Goal: Find specific page/section: Find specific page/section

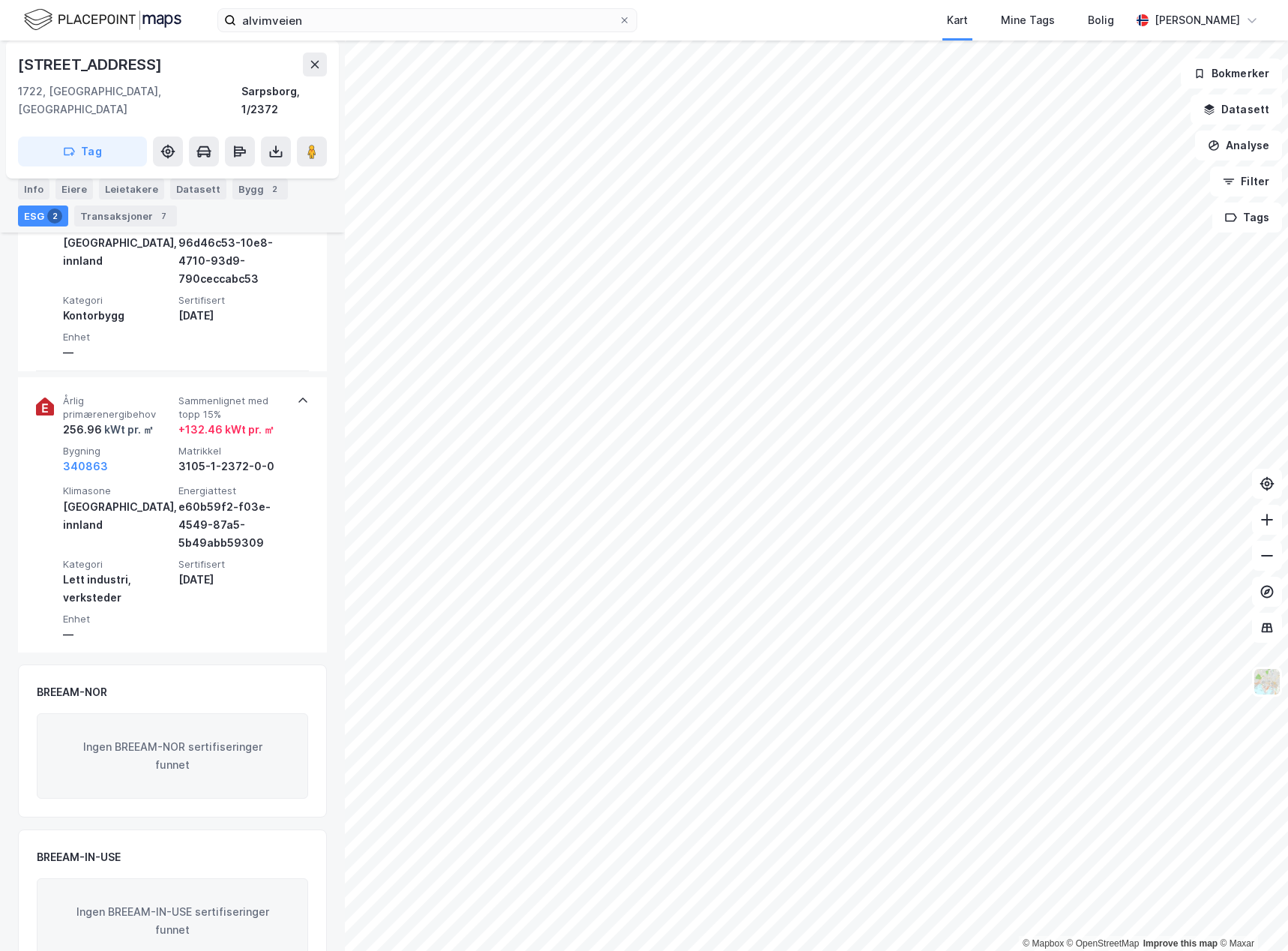
scroll to position [481, 0]
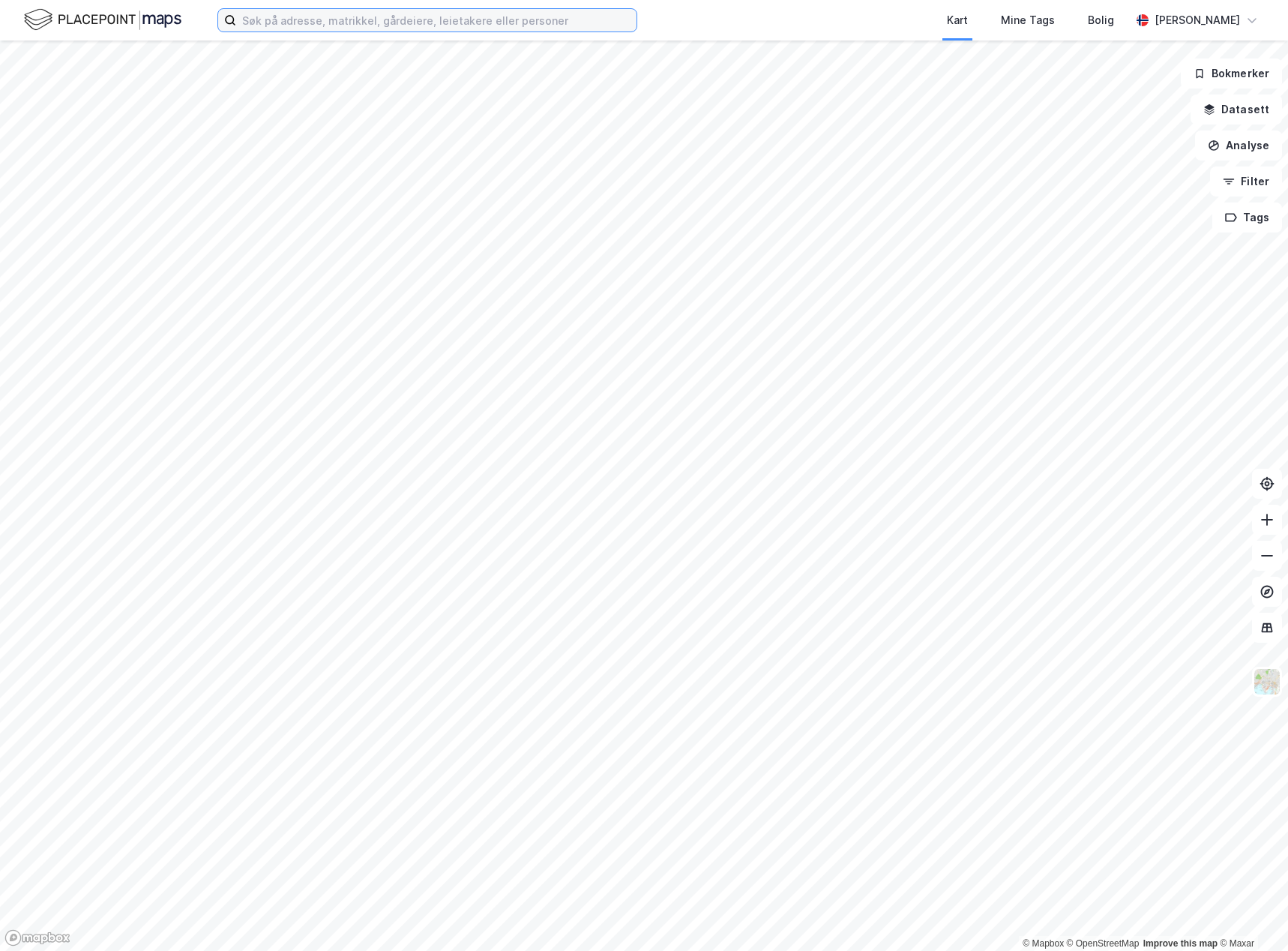
click at [346, 18] on input at bounding box center [436, 20] width 400 height 22
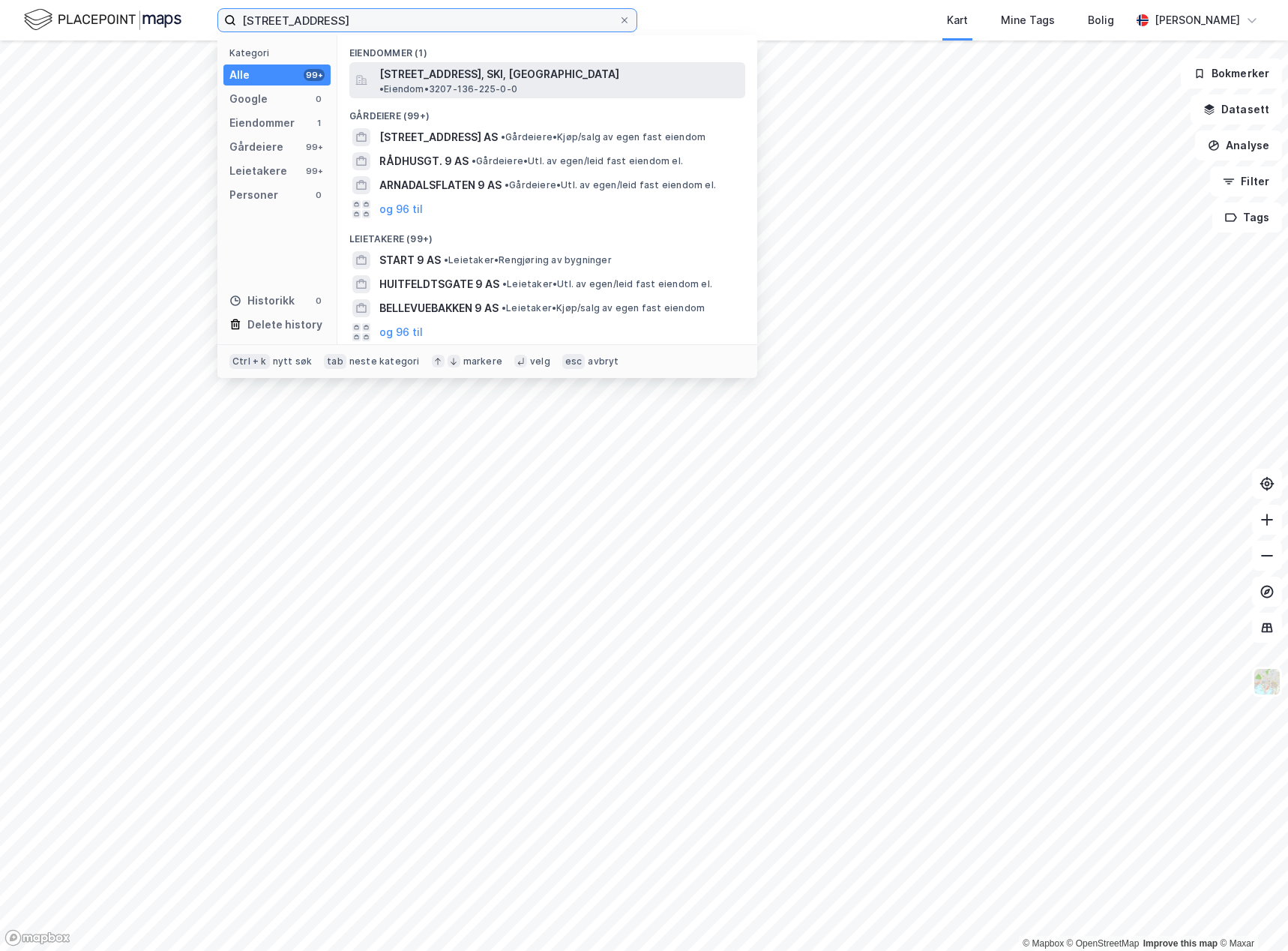
type input "tinghusveien 9"
click at [522, 75] on span "Tinghusveien 9, 1423, SKI, NORDRE FOLLO" at bounding box center [499, 74] width 240 height 18
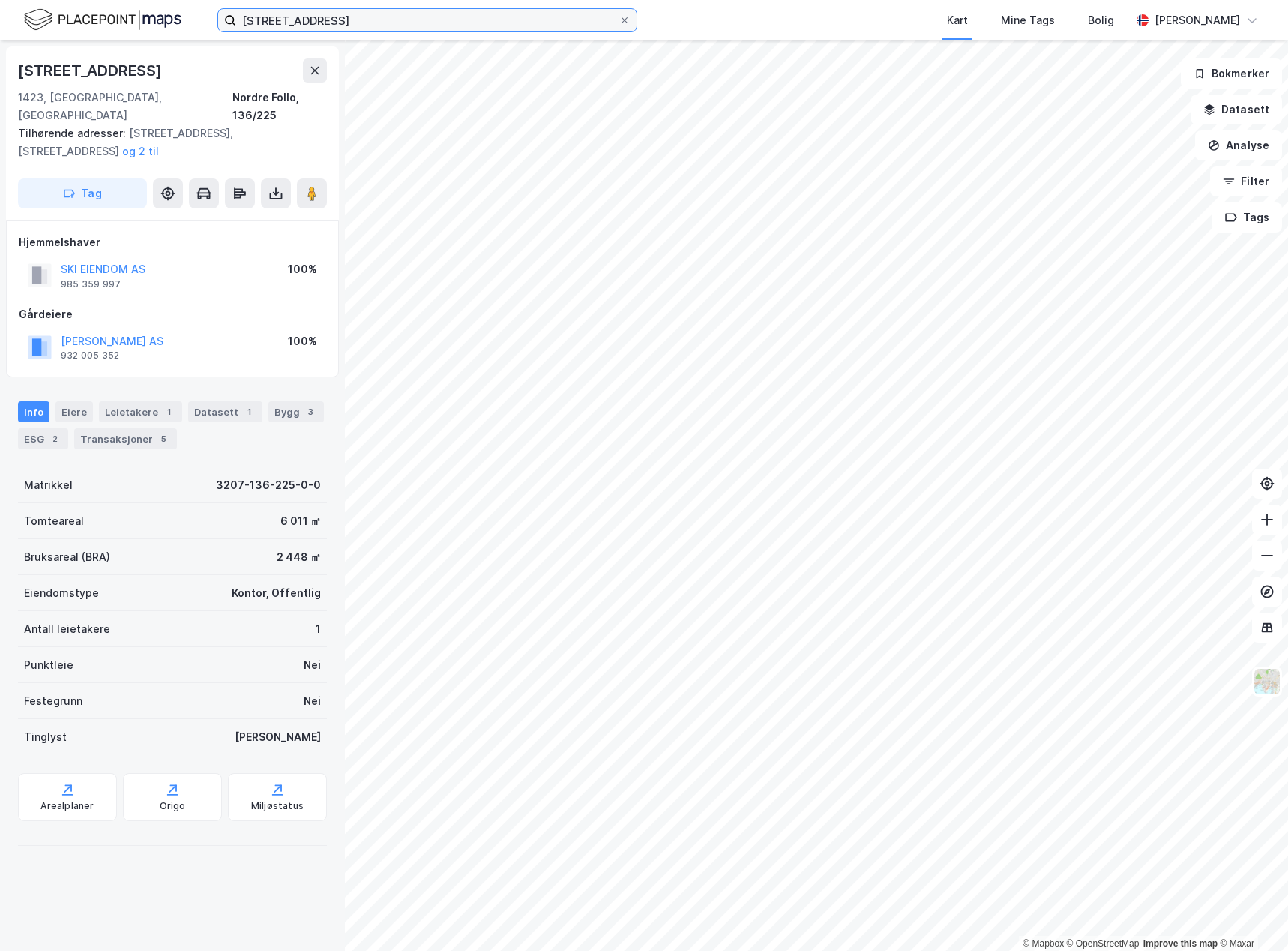
click at [333, 18] on input "tinghusveien 9" at bounding box center [427, 20] width 382 height 22
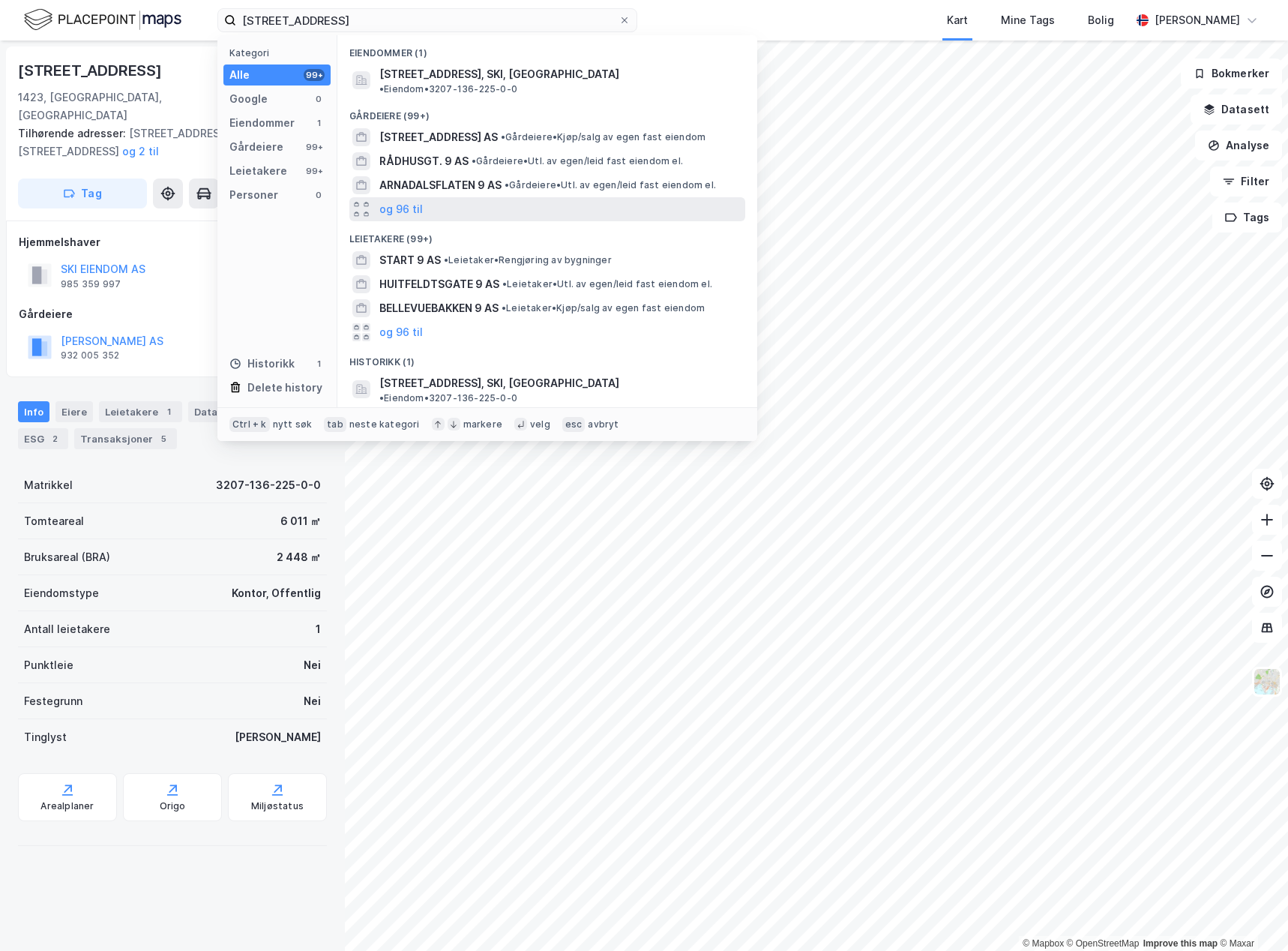
click at [421, 198] on div "og 96 til" at bounding box center [547, 209] width 396 height 24
